Goal: Transaction & Acquisition: Purchase product/service

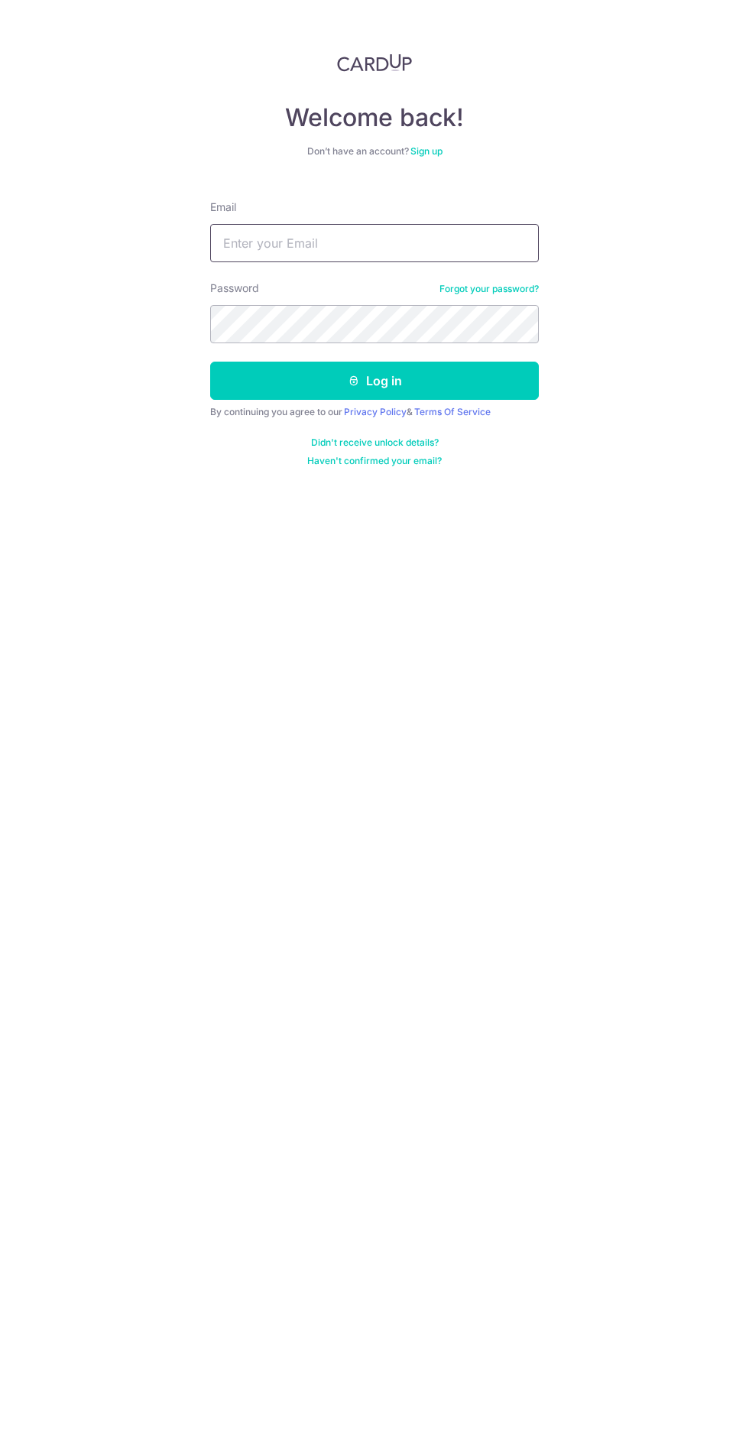
click at [391, 242] on input "Email" at bounding box center [374, 243] width 329 height 38
type input "dharmaphua@gmail.com"
click at [210, 362] on button "Log in" at bounding box center [374, 381] width 329 height 38
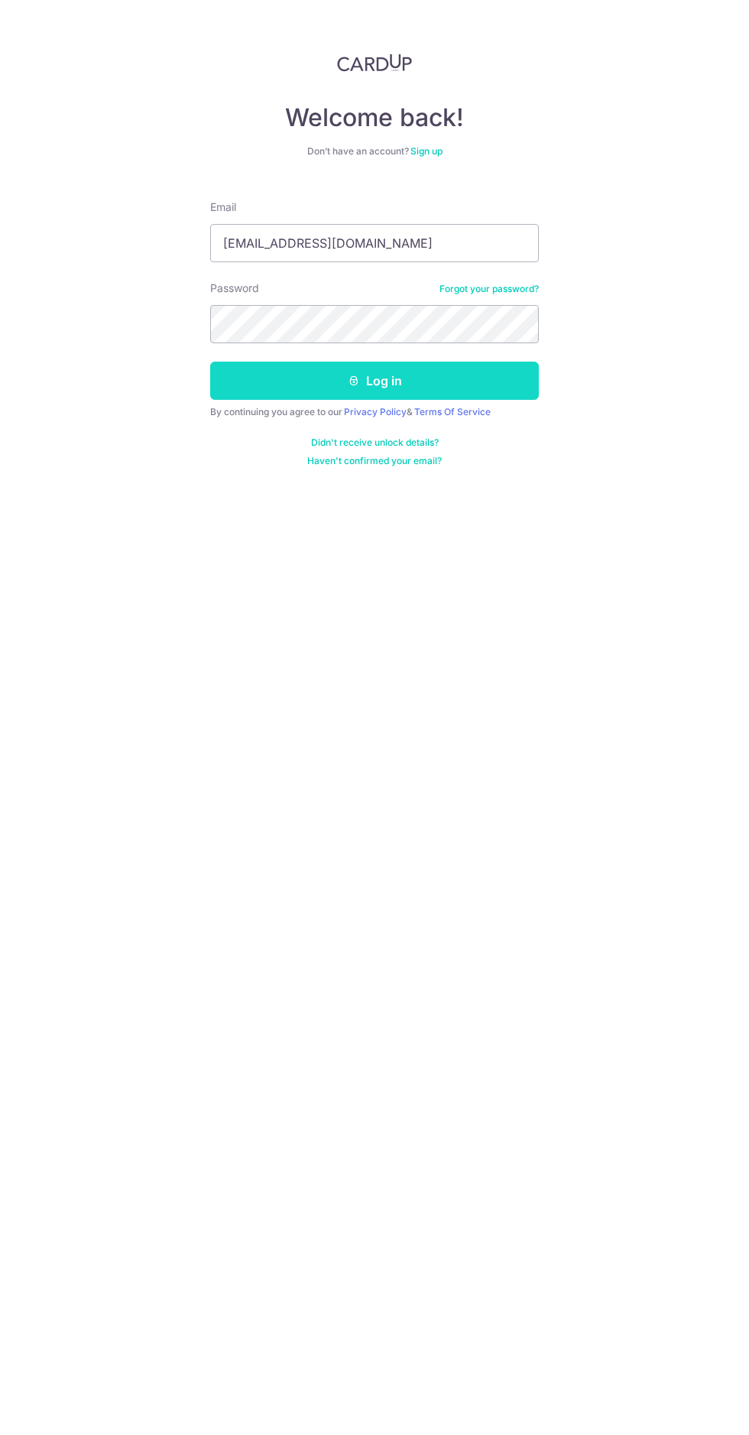
click at [469, 388] on button "Log in" at bounding box center [374, 381] width 329 height 38
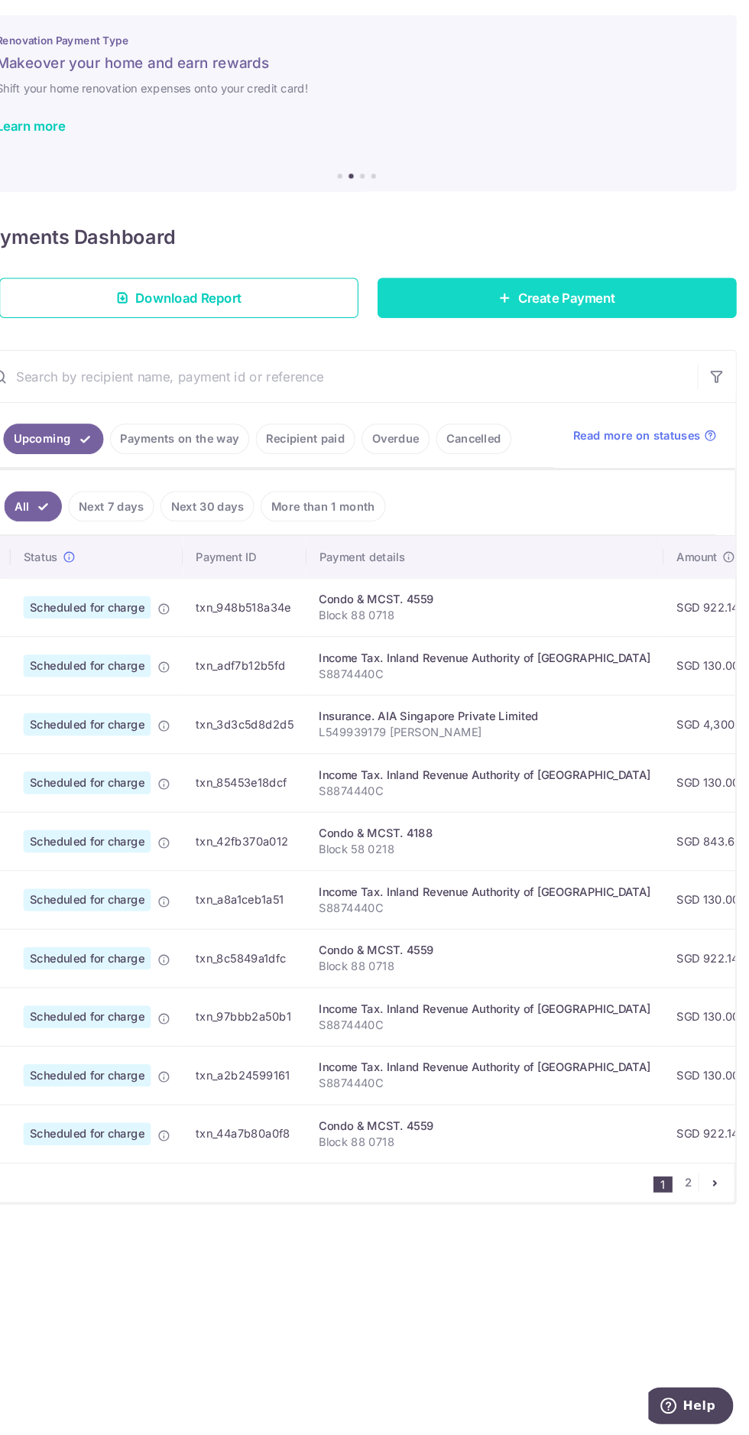
click at [654, 352] on link "Create Payment" at bounding box center [565, 350] width 342 height 38
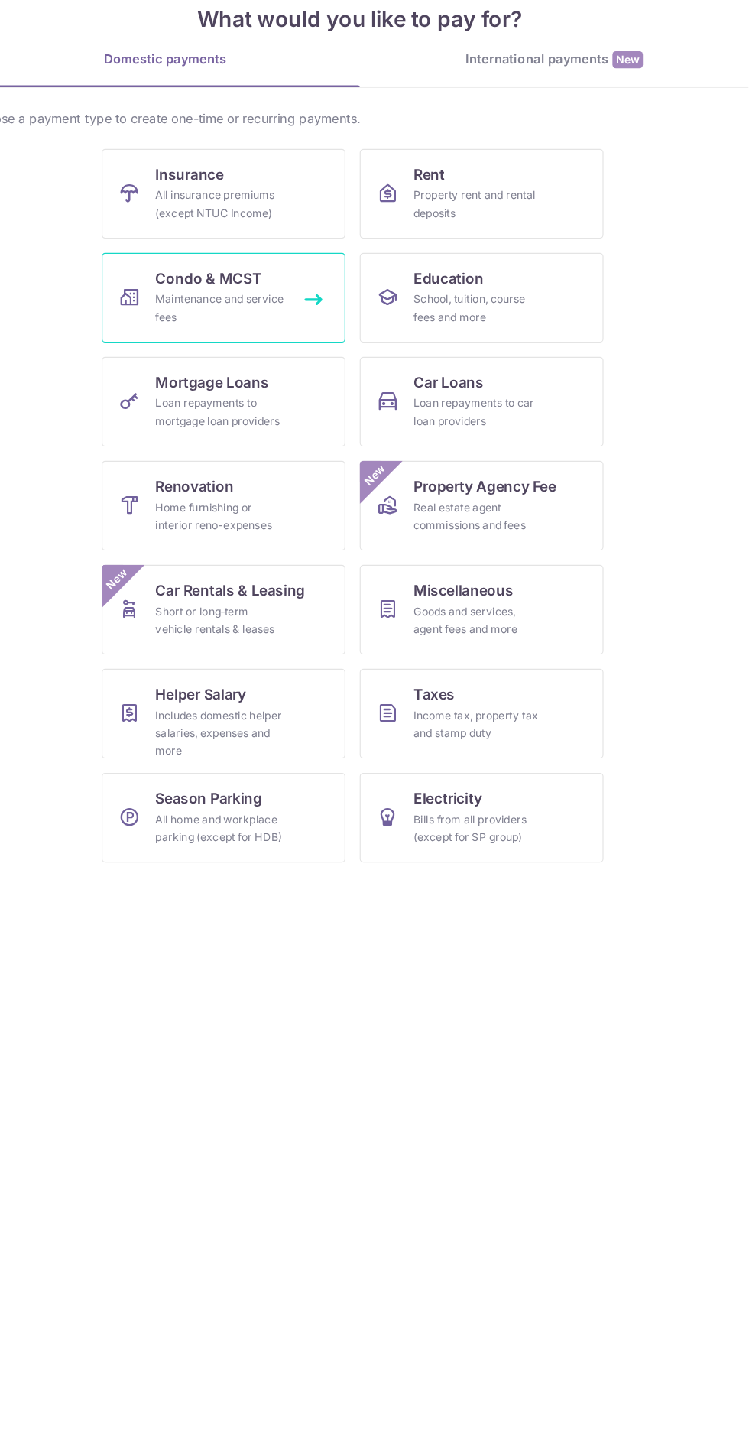
click at [260, 384] on div "Maintenance and service fees" at bounding box center [255, 377] width 110 height 31
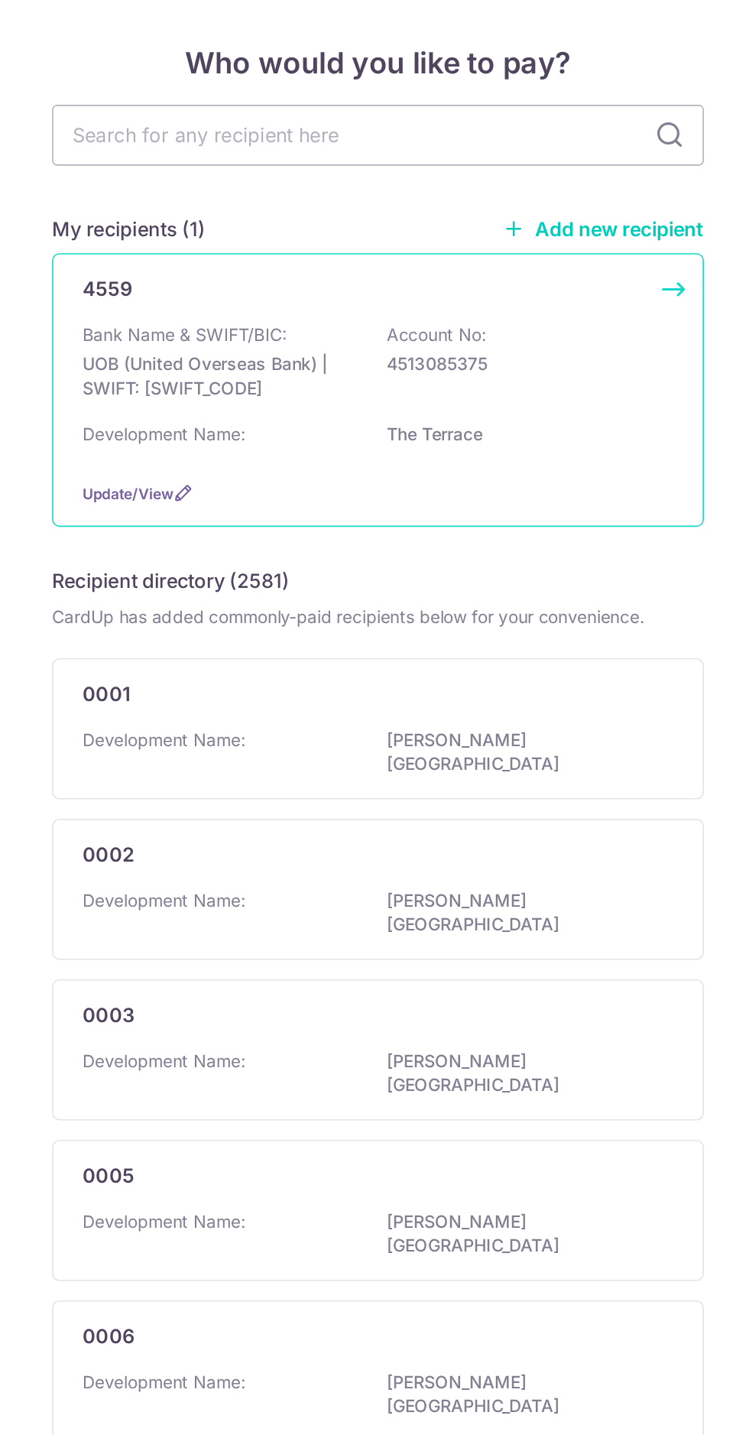
click at [251, 332] on p "UOB (United Overseas Bank) | SWIFT: UOVBSGSGXXX" at bounding box center [274, 327] width 171 height 31
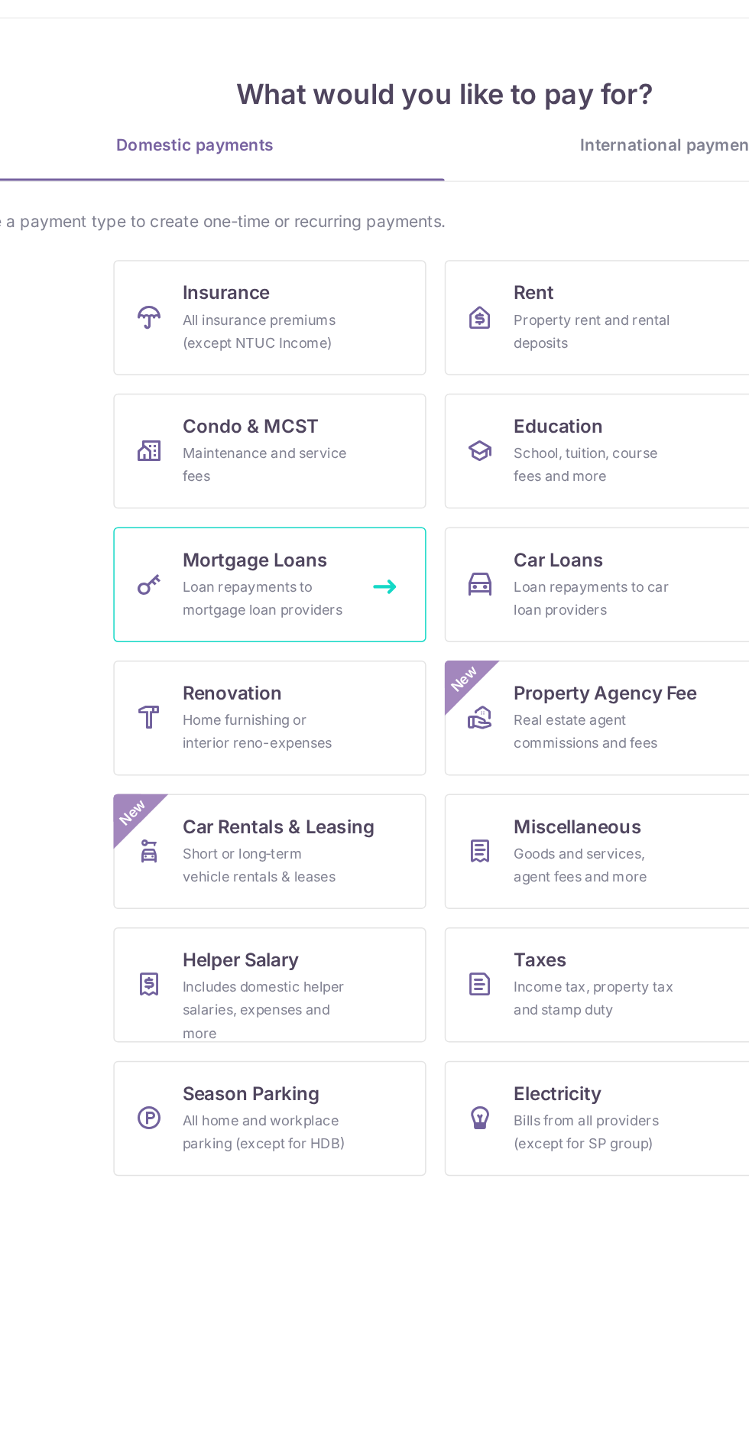
click at [225, 463] on div "Loan repayments to mortgage loan providers" at bounding box center [255, 465] width 110 height 31
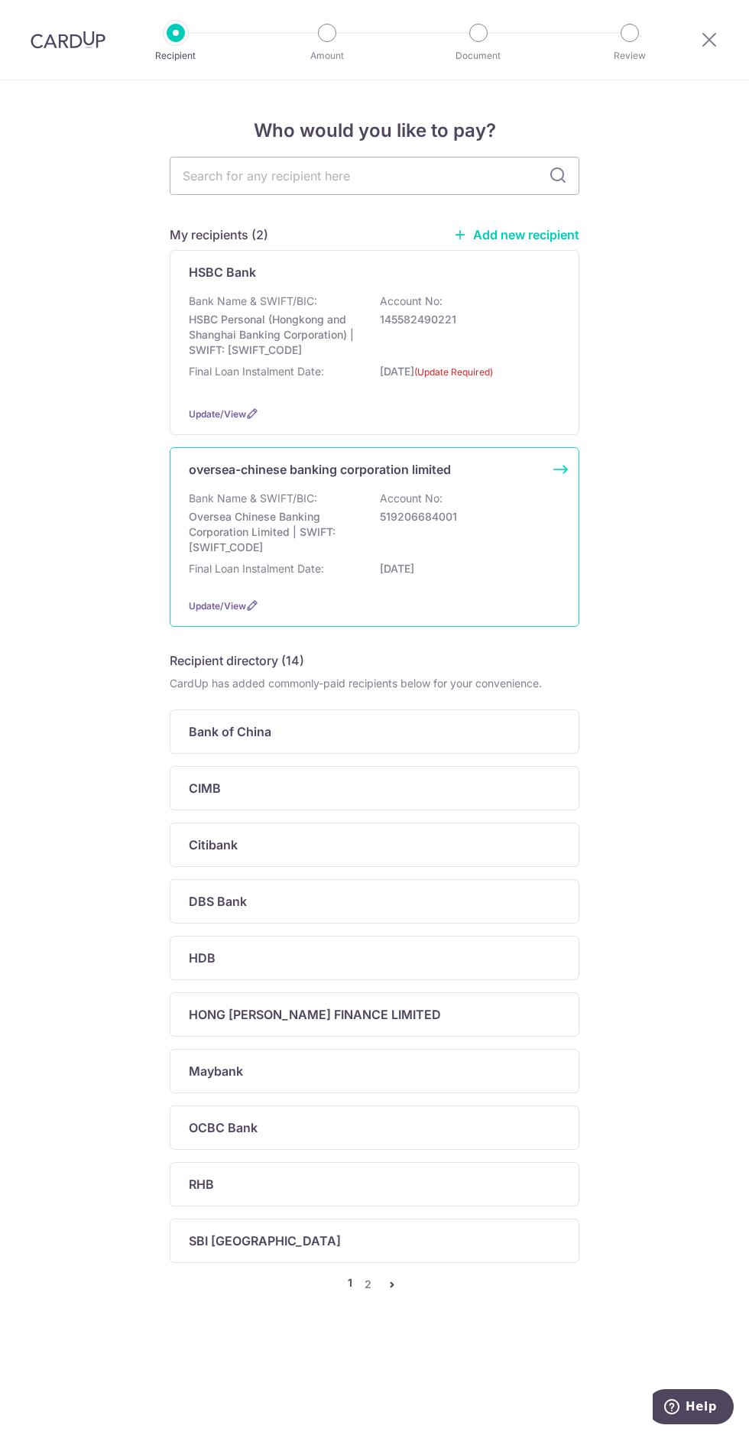
click at [291, 514] on p "Oversea Chinese Banking Corporation Limited | SWIFT: [SWIFT_CODE]" at bounding box center [274, 532] width 171 height 46
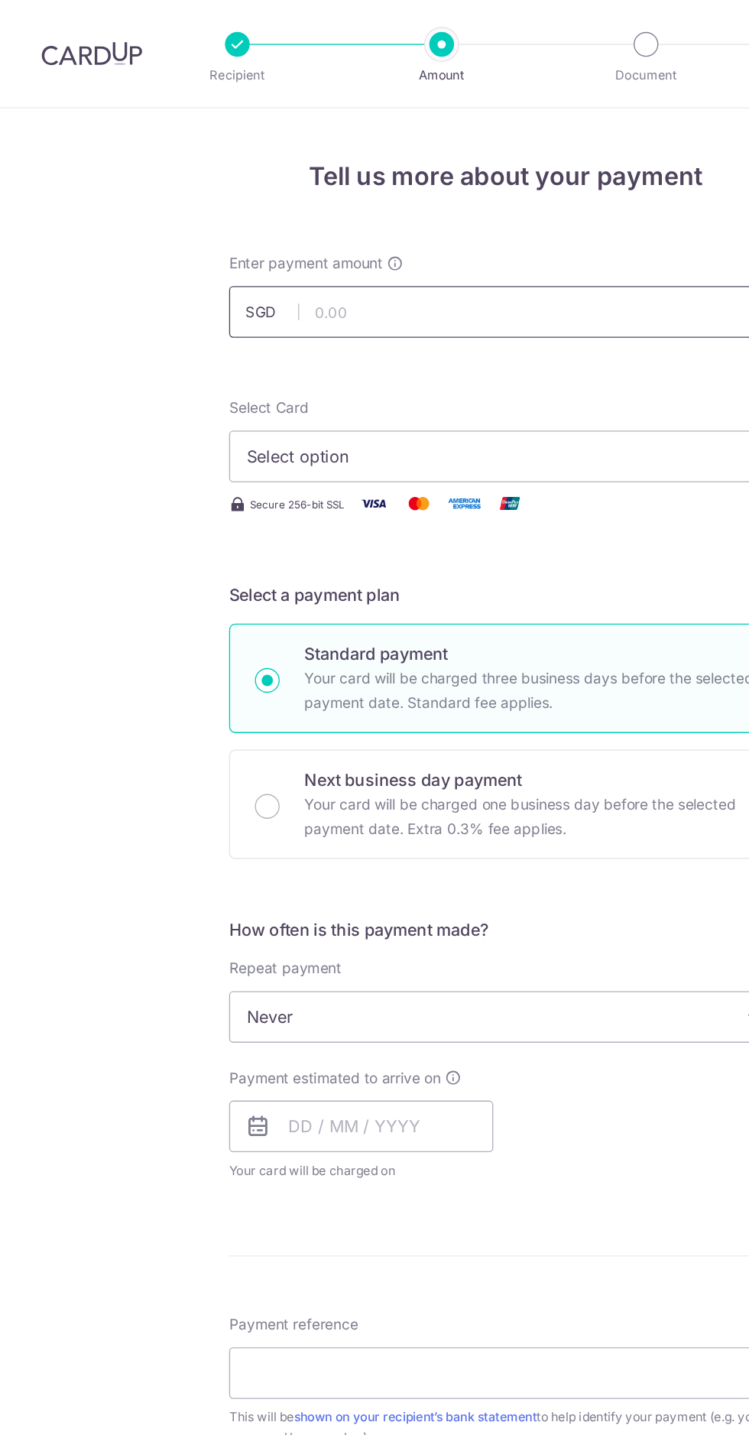
click at [271, 229] on input "text" at bounding box center [375, 231] width 410 height 38
